Goal: Information Seeking & Learning: Learn about a topic

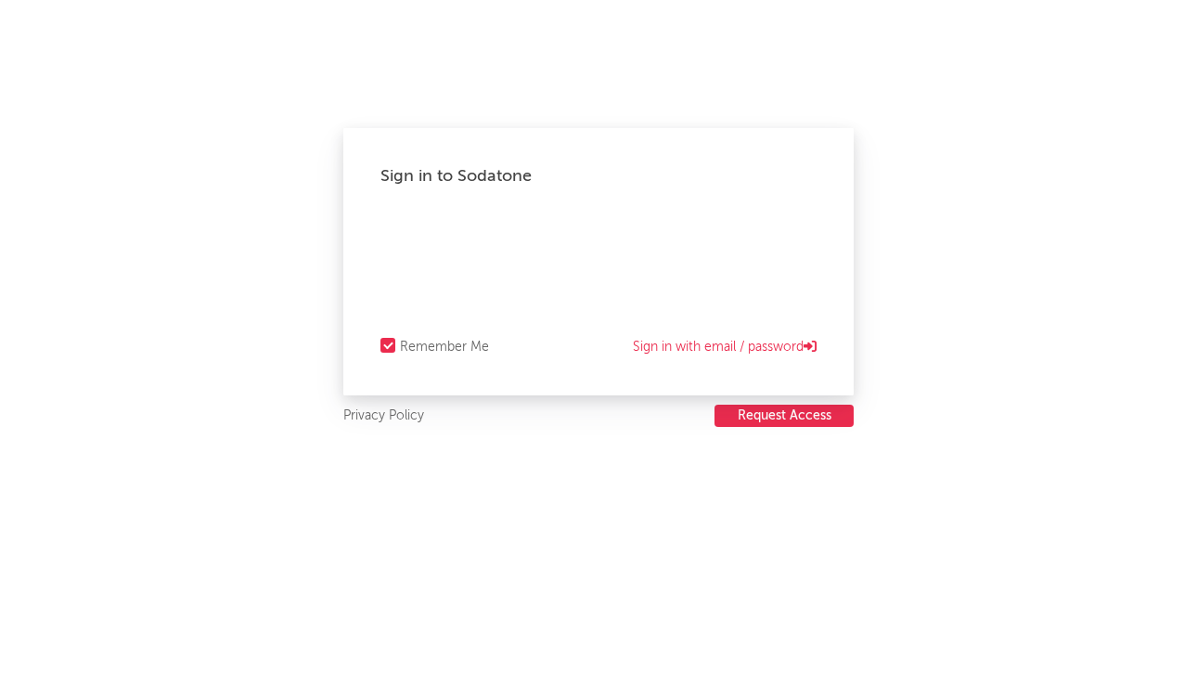
select select "recorded_music"
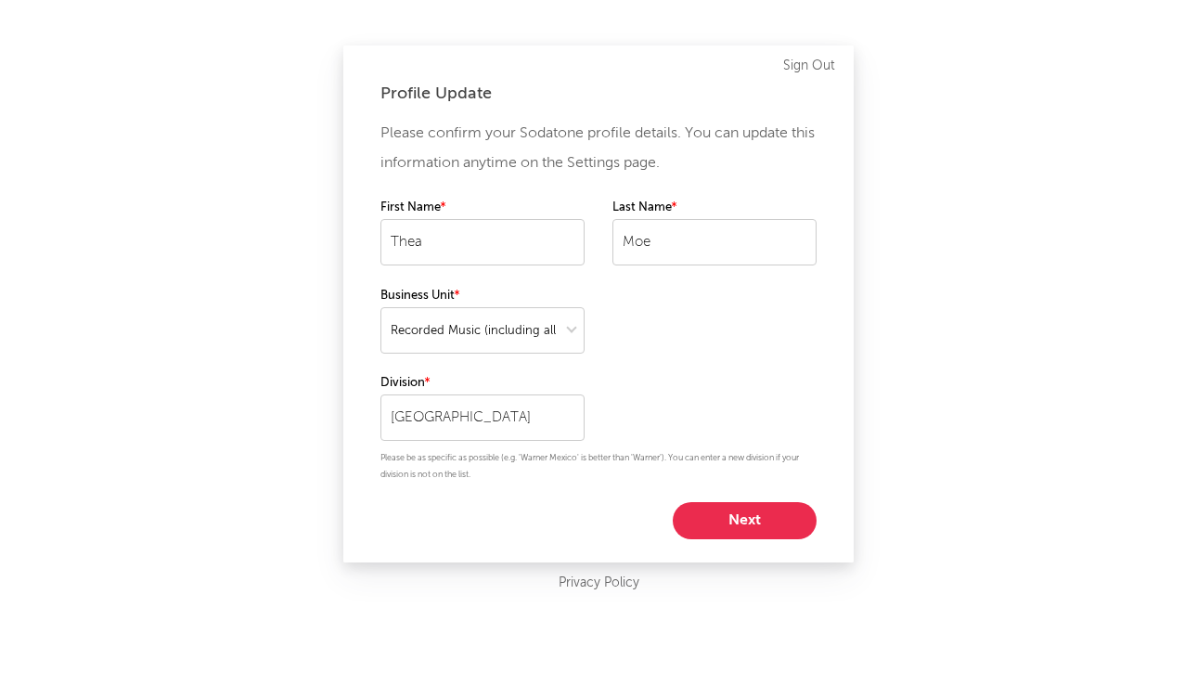
click at [728, 521] on button "Next" at bounding box center [745, 520] width 144 height 37
select select "manager"
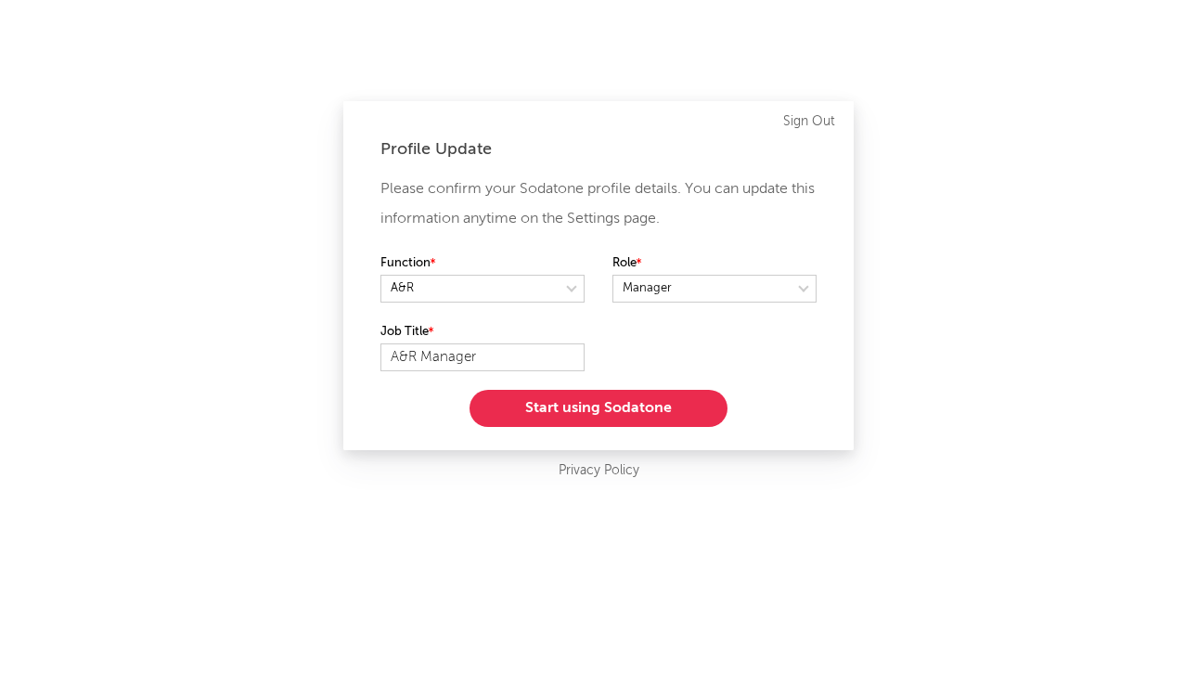
click at [609, 412] on button "Start using Sodatone" at bounding box center [598, 408] width 258 height 37
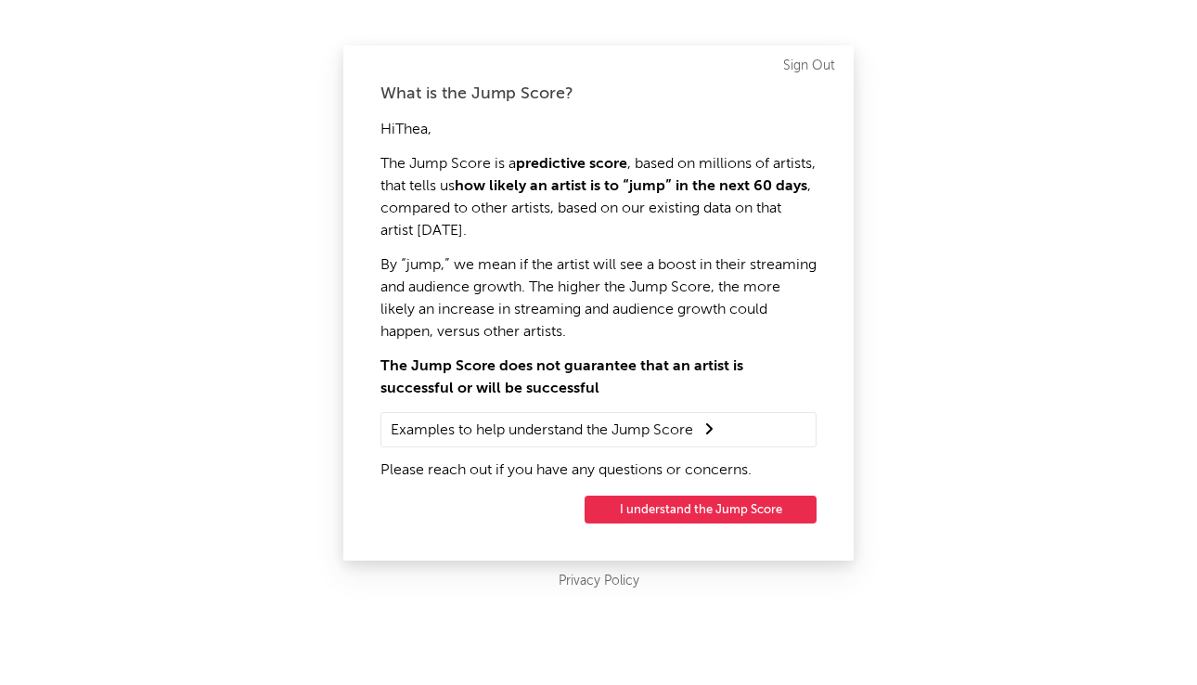
click at [648, 506] on button "I understand the Jump Score" at bounding box center [700, 509] width 232 height 28
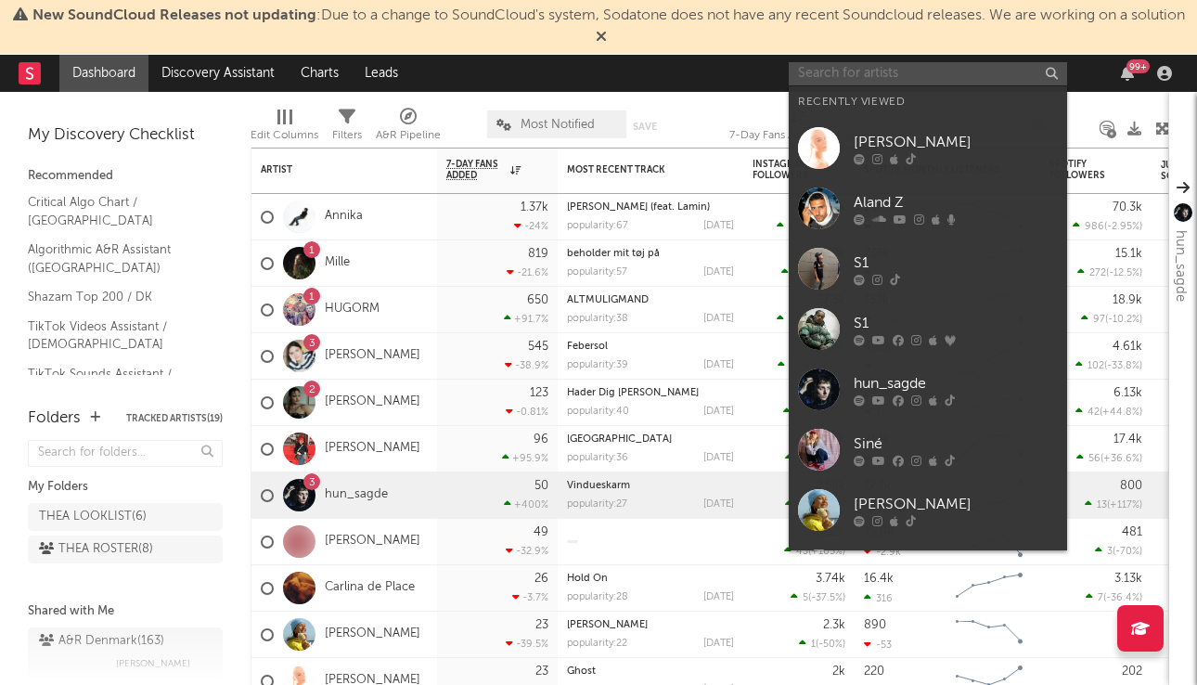
click at [952, 81] on input "text" at bounding box center [927, 73] width 278 height 23
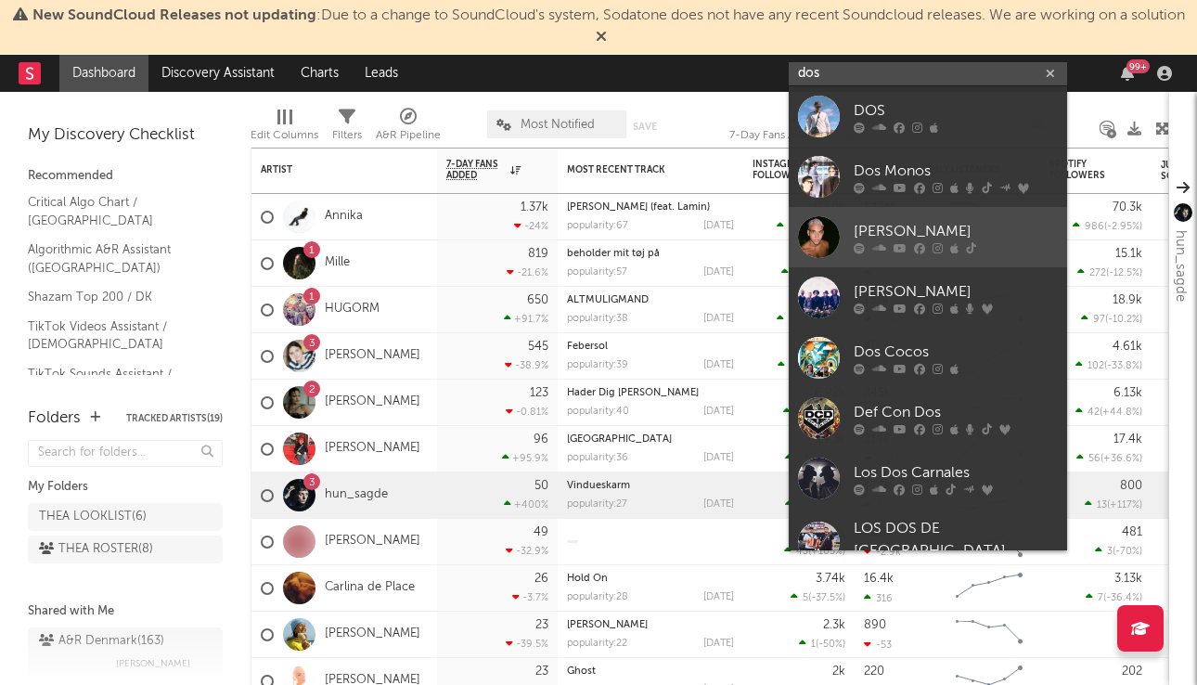
type input "dos"
click at [888, 223] on div "[PERSON_NAME]" at bounding box center [955, 231] width 204 height 22
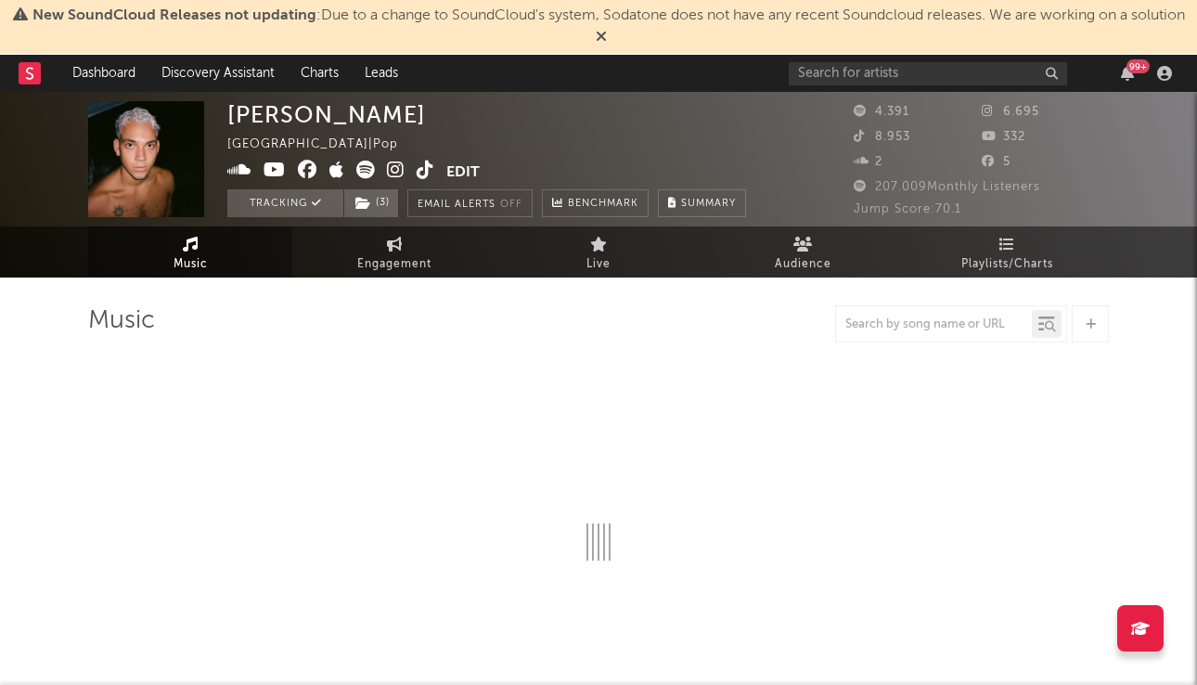
select select "6m"
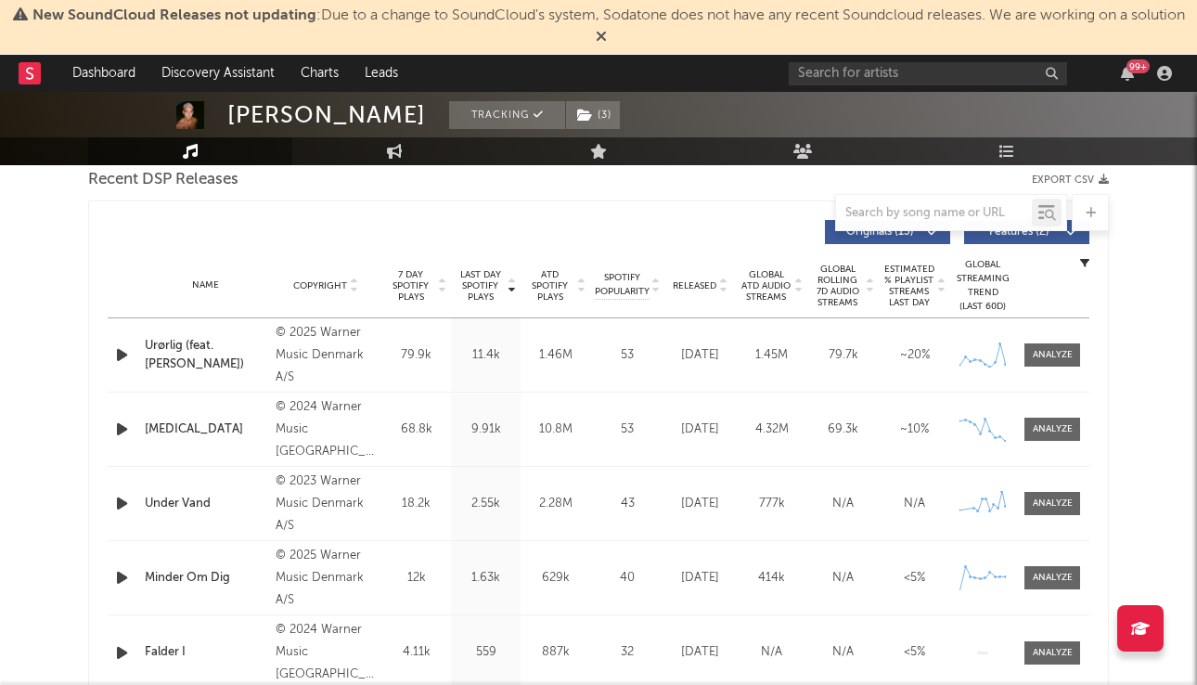
scroll to position [634, 0]
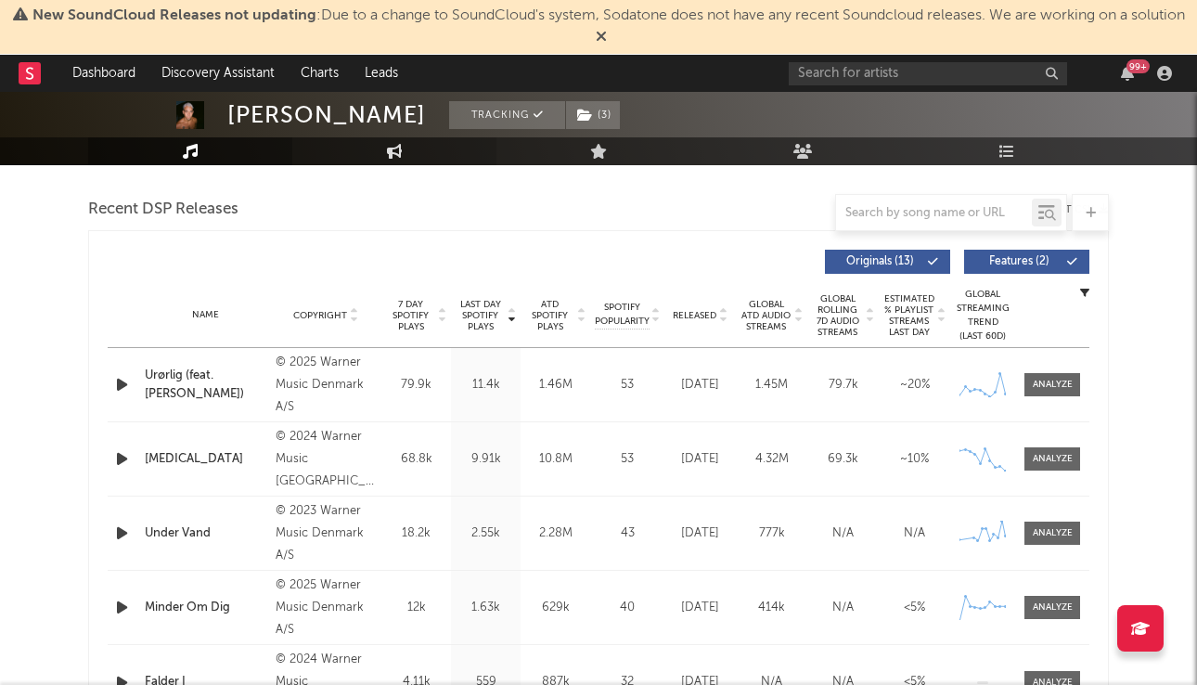
click at [393, 149] on icon at bounding box center [395, 151] width 16 height 15
select select "1w"
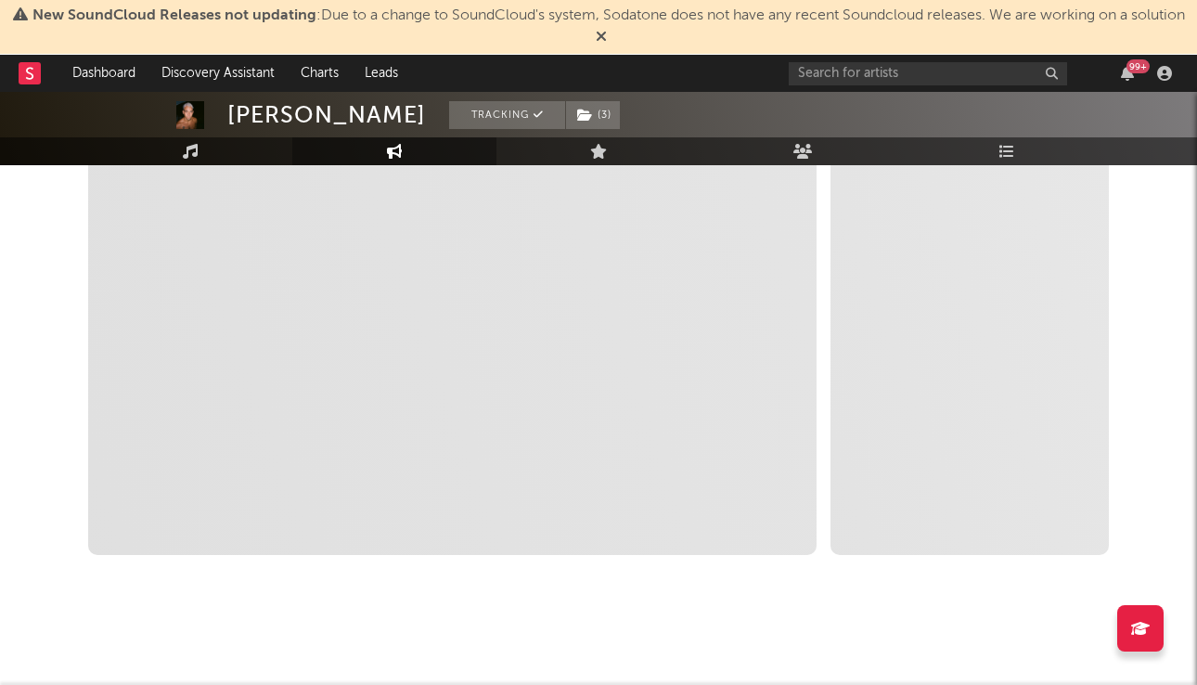
scroll to position [381, 0]
select select "1m"
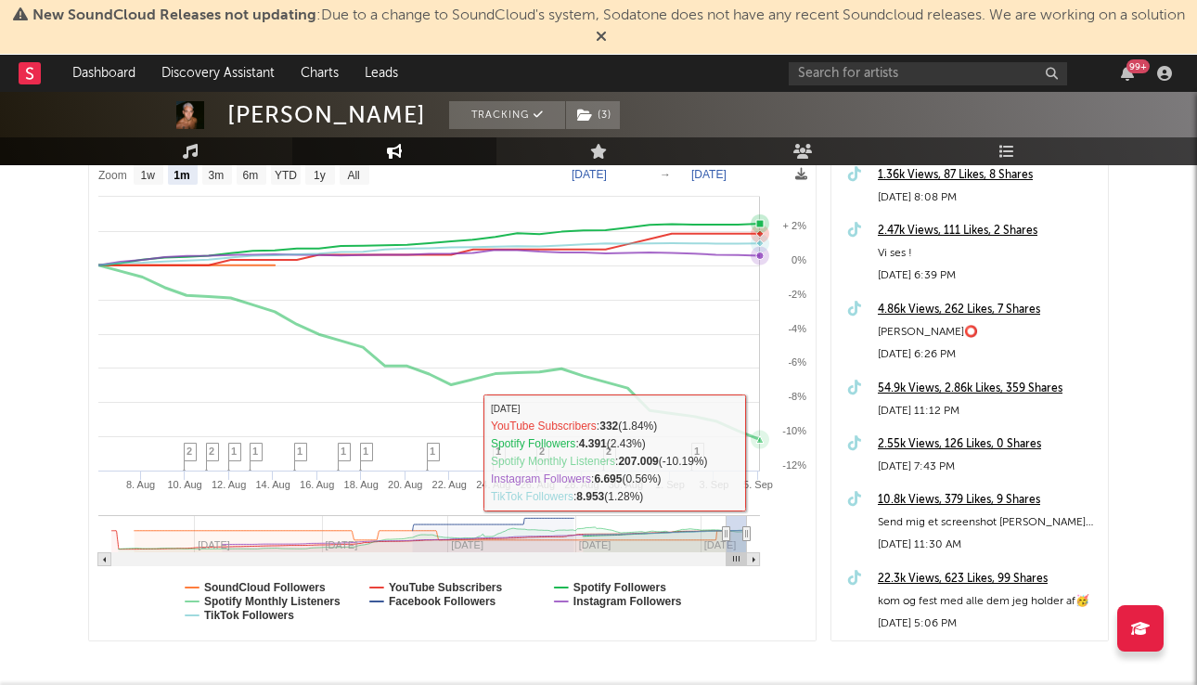
scroll to position [285, 0]
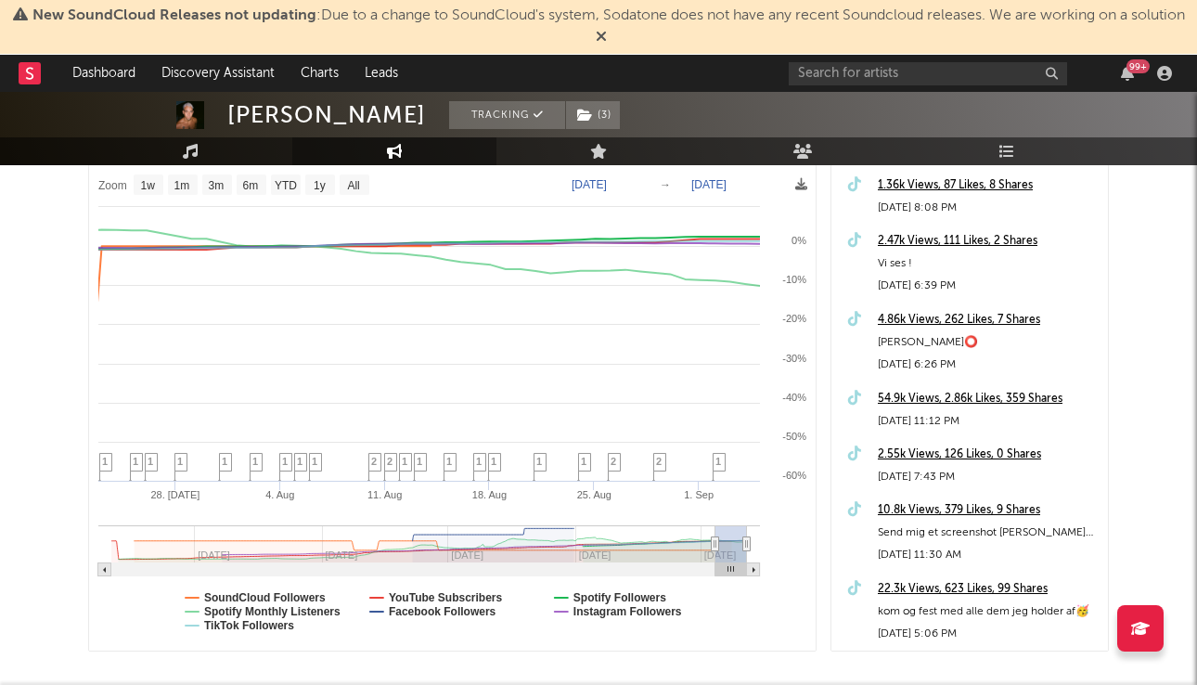
type input "[DATE]"
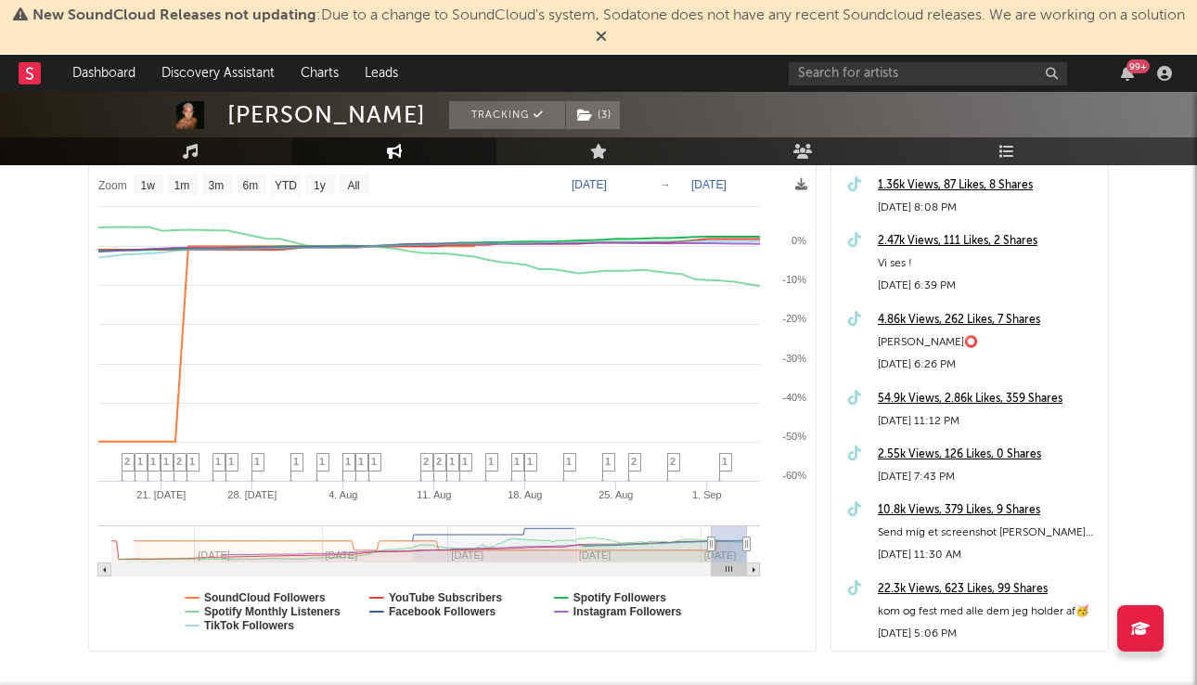
select select "1w"
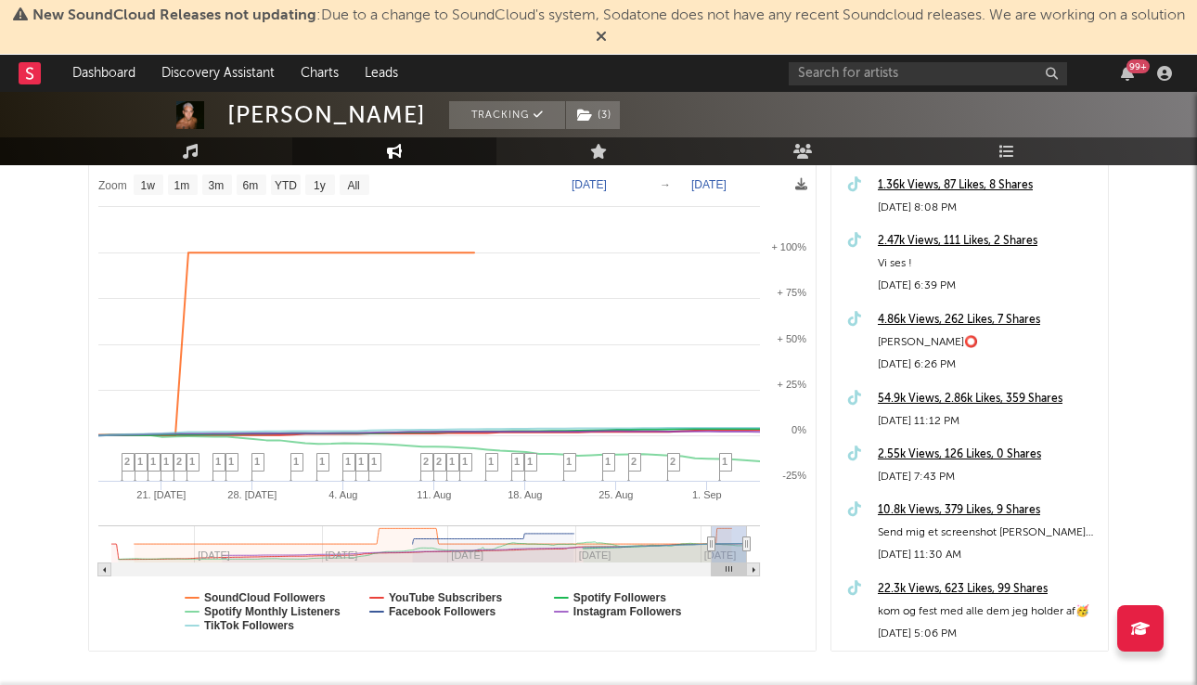
drag, startPoint x: 725, startPoint y: 548, endPoint x: 704, endPoint y: 547, distance: 21.4
type input "[DATE]"
select select "3m"
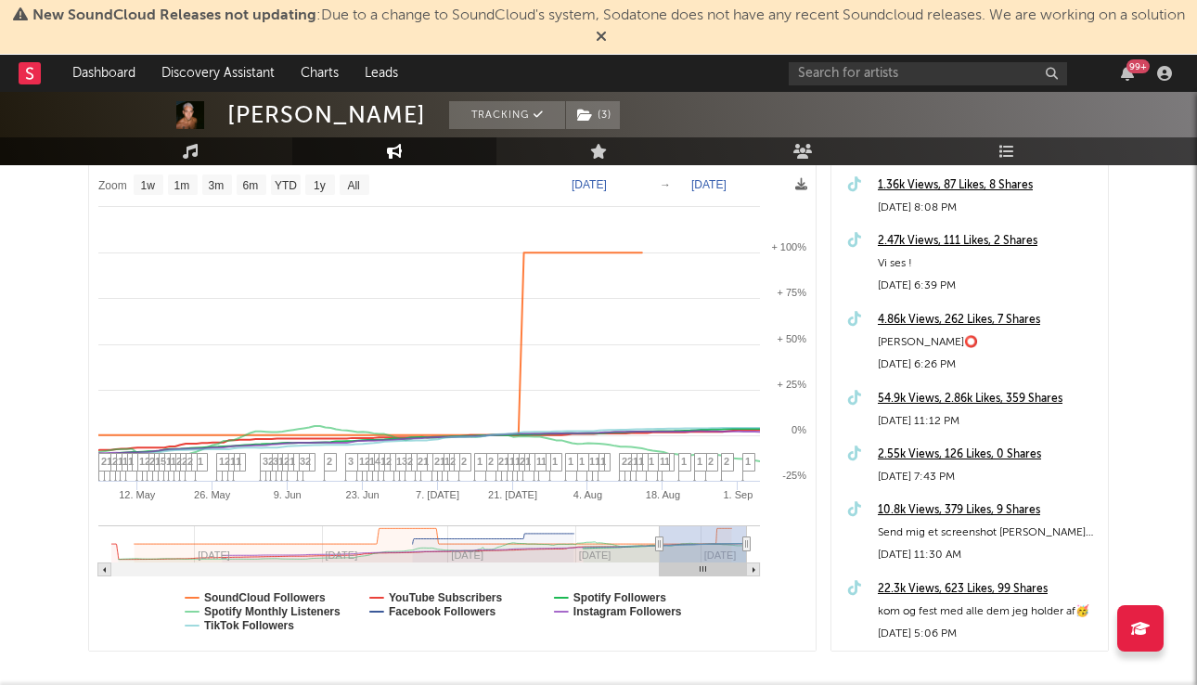
type input "[DATE]"
select select "6m"
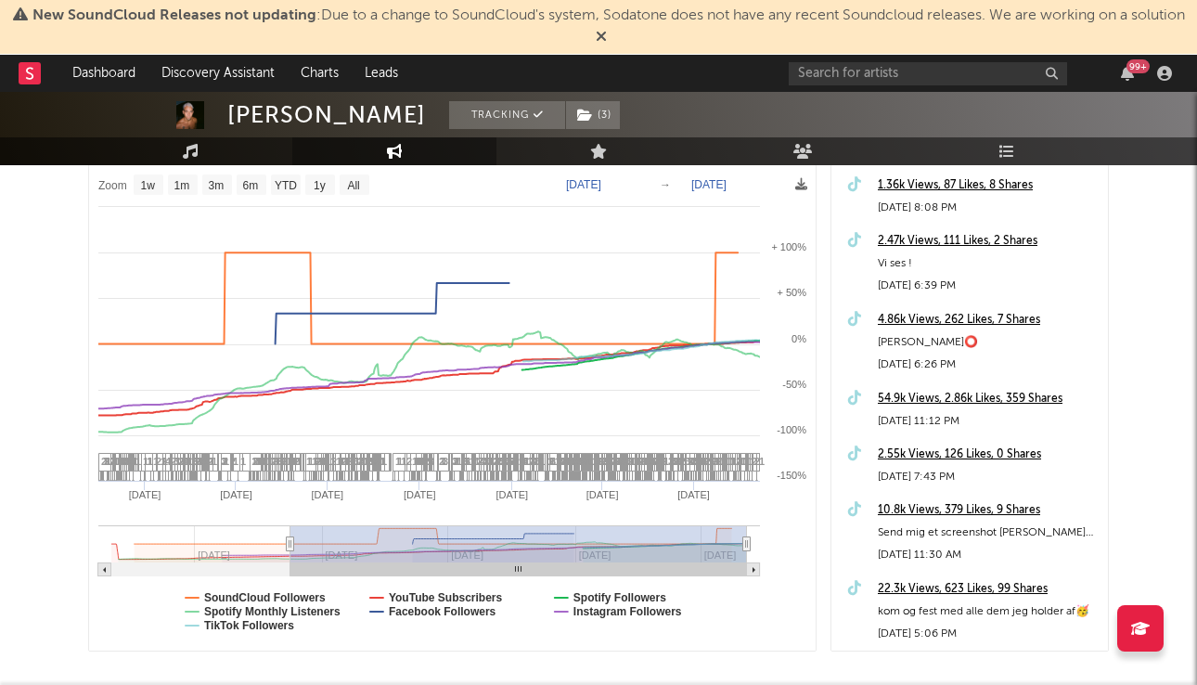
type input "[DATE]"
select select "1w"
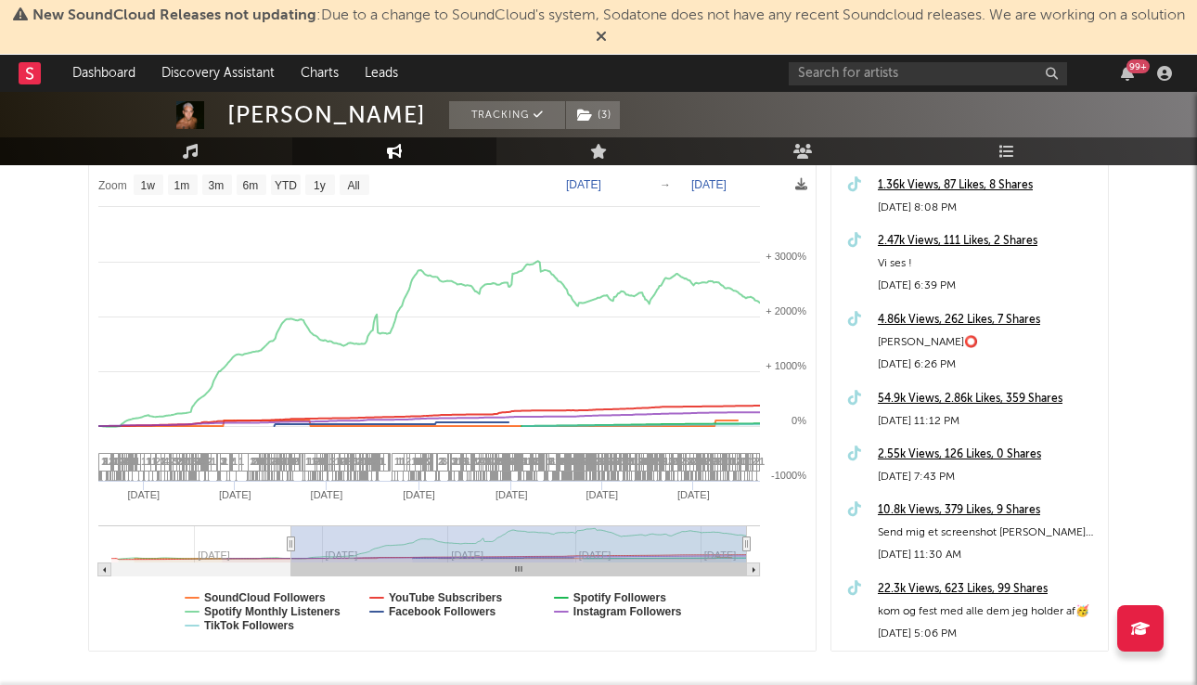
drag, startPoint x: 711, startPoint y: 544, endPoint x: 291, endPoint y: 555, distance: 419.4
